Goal: Task Accomplishment & Management: Use online tool/utility

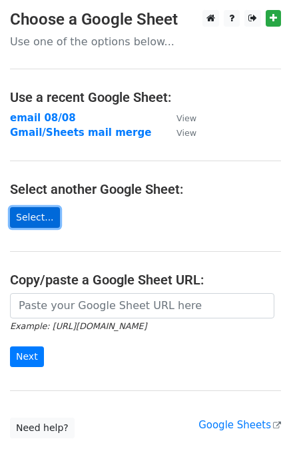
click at [37, 211] on link "Select..." at bounding box center [35, 217] width 50 height 21
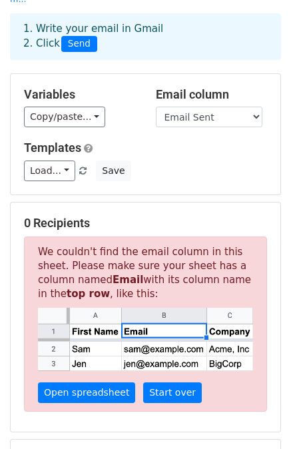
scroll to position [96, 0]
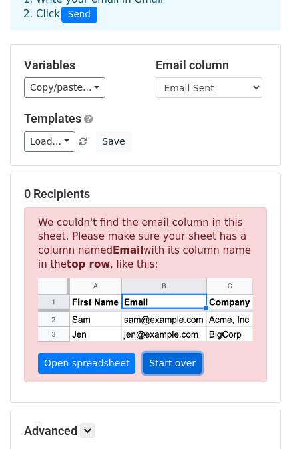
click at [161, 355] on link "Start over" at bounding box center [172, 363] width 59 height 21
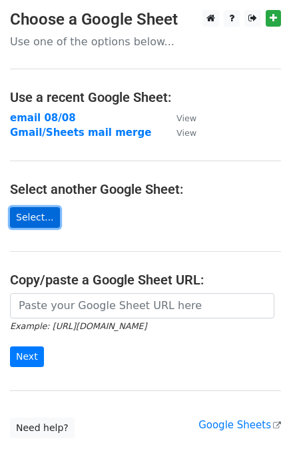
click at [35, 216] on link "Select..." at bounding box center [35, 217] width 50 height 21
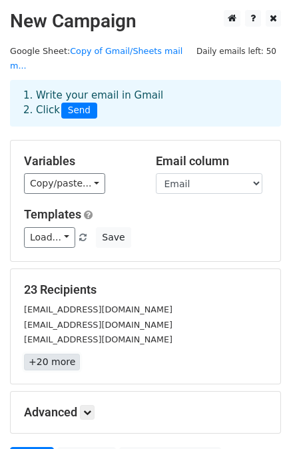
click at [58, 354] on link "+20 more" at bounding box center [52, 362] width 56 height 17
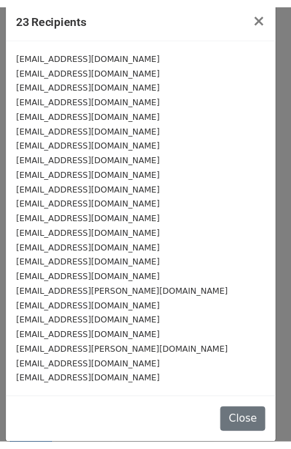
scroll to position [15, 0]
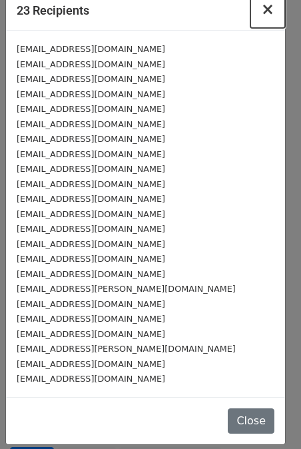
click at [264, 6] on span "×" at bounding box center [267, 9] width 13 height 19
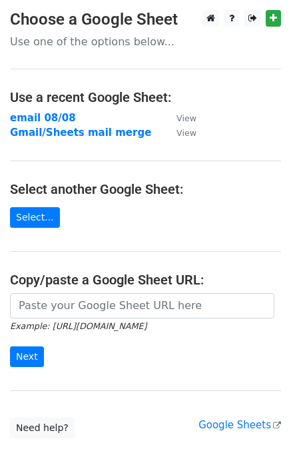
click at [63, 320] on icon "Example: https://docs.google.com/spreadsheets/d/abc/edit" at bounding box center [78, 326] width 137 height 12
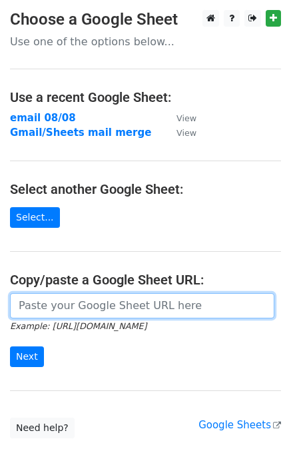
click at [67, 305] on input "url" at bounding box center [142, 305] width 265 height 25
paste input "https://docs.google.com/spreadsheets/d/1vjXEEZnqkW3YPKffgvWF9AdfxcKALw6awue-l-h…"
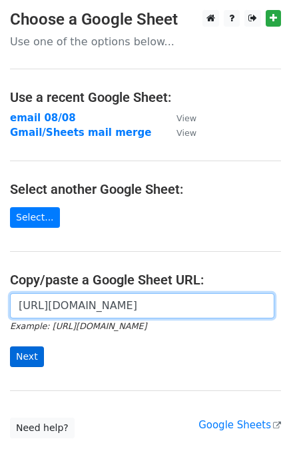
type input "https://docs.google.com/spreadsheets/d/1vjXEEZnqkW3YPKffgvWF9AdfxcKALw6awue-l-h…"
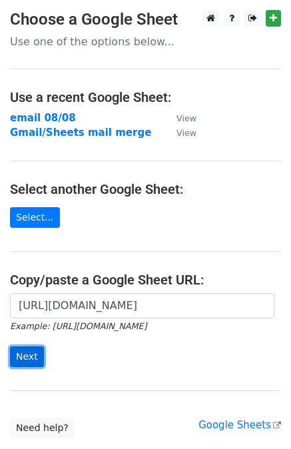
scroll to position [0, 0]
click at [18, 358] on input "Next" at bounding box center [27, 357] width 34 height 21
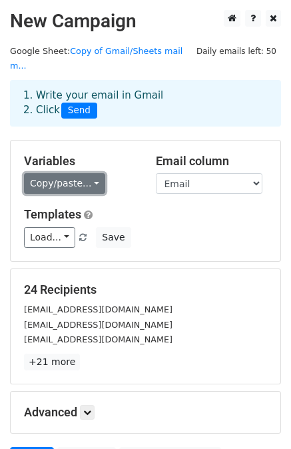
click at [88, 173] on link "Copy/paste..." at bounding box center [64, 183] width 81 height 21
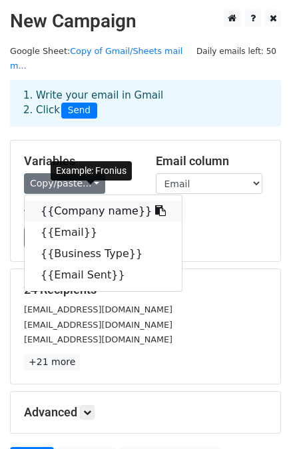
click at [87, 201] on link "{{Company name}}" at bounding box center [103, 211] width 157 height 21
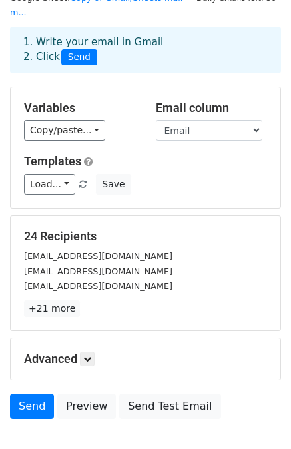
scroll to position [120, 0]
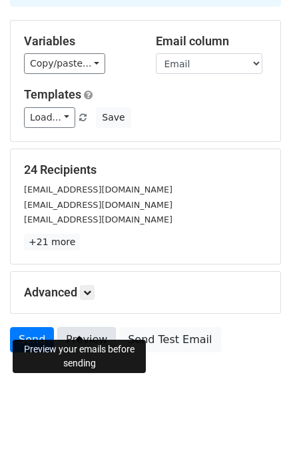
click at [81, 327] on link "Preview" at bounding box center [86, 339] width 59 height 25
click at [84, 327] on link "Preview" at bounding box center [86, 339] width 59 height 25
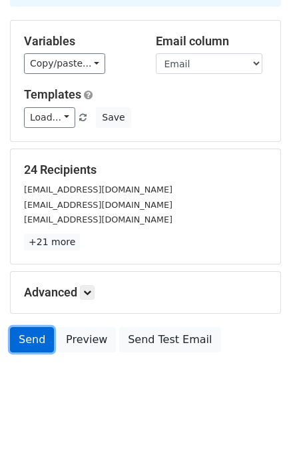
click at [24, 327] on link "Send" at bounding box center [32, 339] width 44 height 25
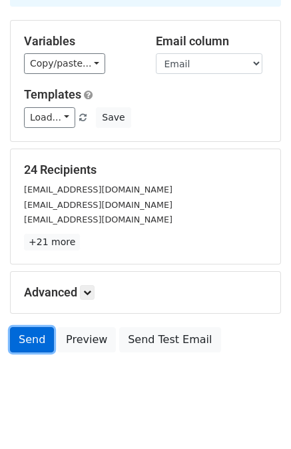
click at [24, 327] on link "Send" at bounding box center [32, 339] width 44 height 25
click at [37, 327] on link "Send" at bounding box center [32, 339] width 44 height 25
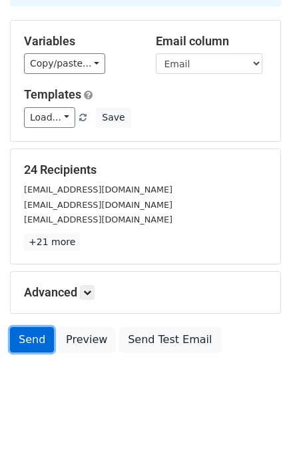
click at [37, 327] on link "Send" at bounding box center [32, 339] width 44 height 25
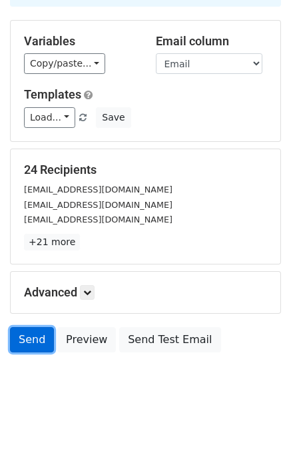
click at [37, 327] on link "Send" at bounding box center [32, 339] width 44 height 25
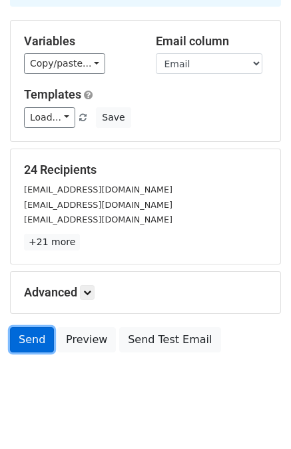
click at [37, 327] on link "Send" at bounding box center [32, 339] width 44 height 25
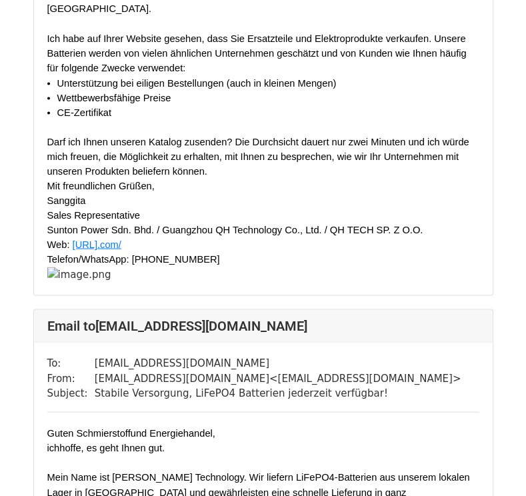
scroll to position [1280, 0]
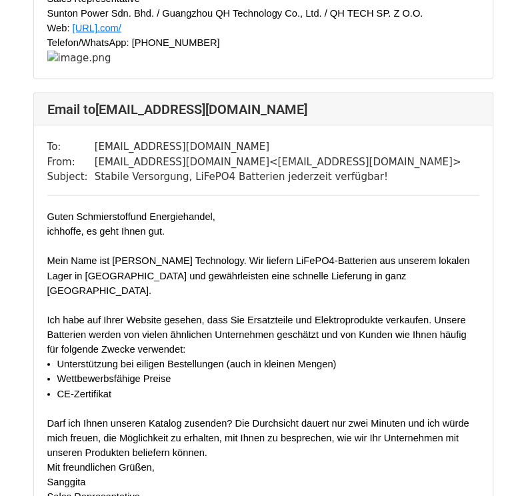
scroll to position [1927, 0]
